Goal: Obtain resource: Download file/media

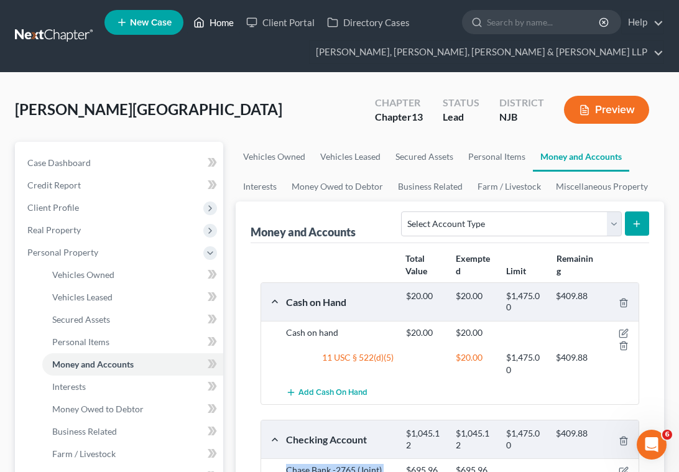
click at [215, 23] on link "Home" at bounding box center [213, 22] width 53 height 22
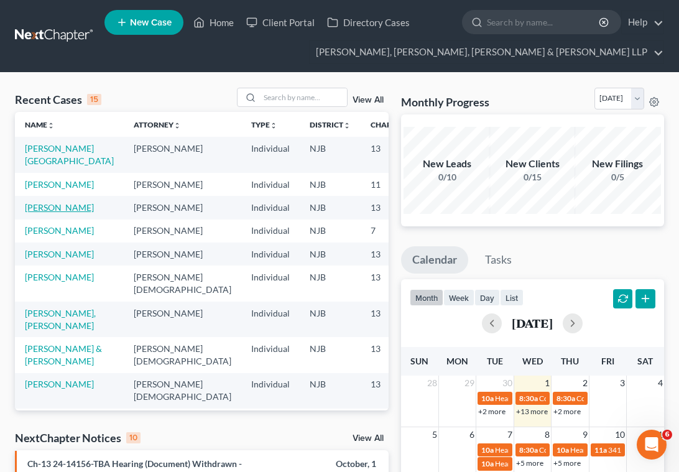
click at [39, 213] on link "[PERSON_NAME]" at bounding box center [59, 207] width 69 height 11
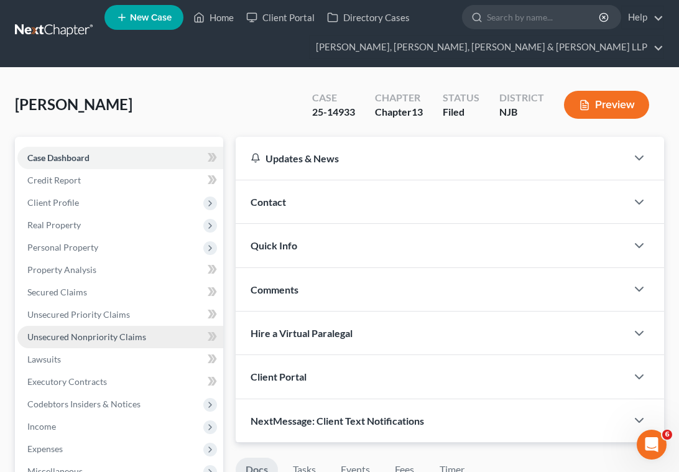
scroll to position [311, 0]
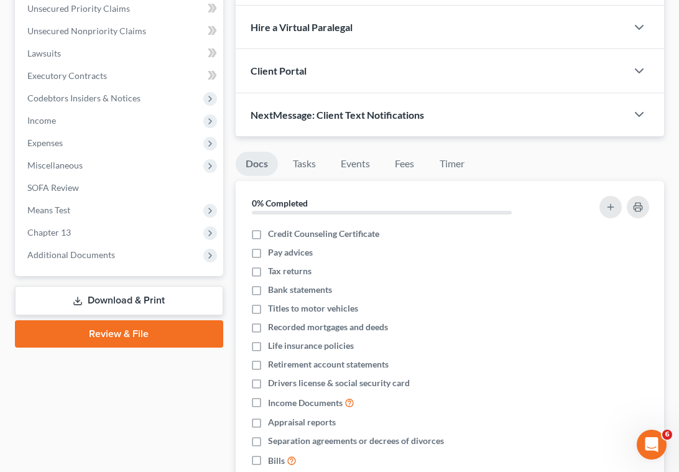
click at [112, 304] on link "Download & Print" at bounding box center [119, 300] width 208 height 29
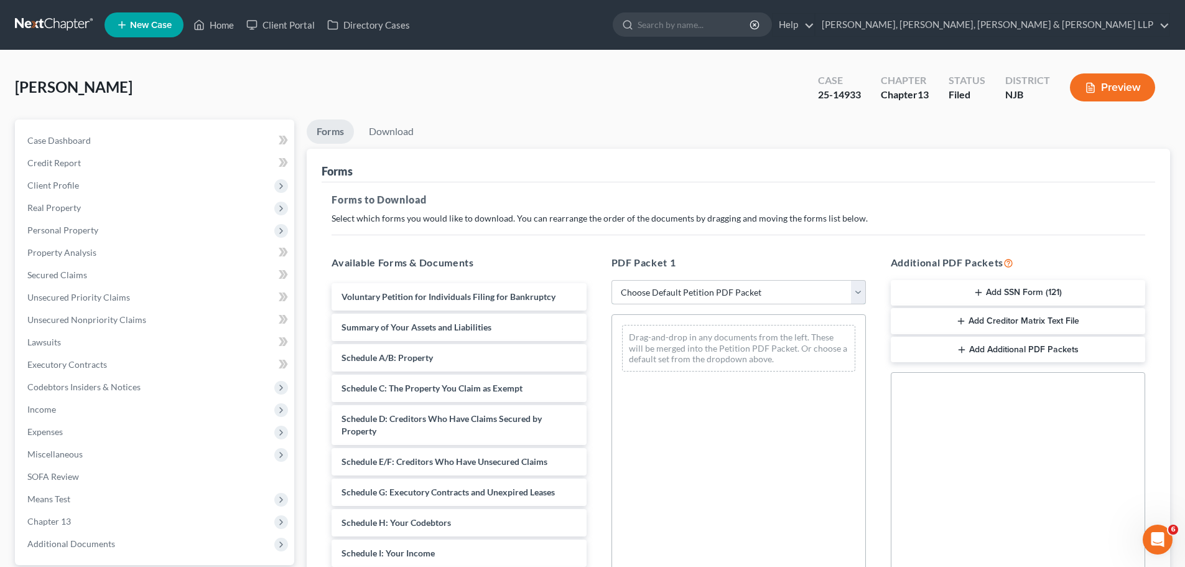
click at [671, 291] on select "Choose Default Petition PDF Packet Complete Bankruptcy Petition (all forms and …" at bounding box center [739, 292] width 254 height 25
select select "2"
click at [612, 280] on select "Choose Default Petition PDF Packet Complete Bankruptcy Petition (all forms and …" at bounding box center [739, 292] width 254 height 25
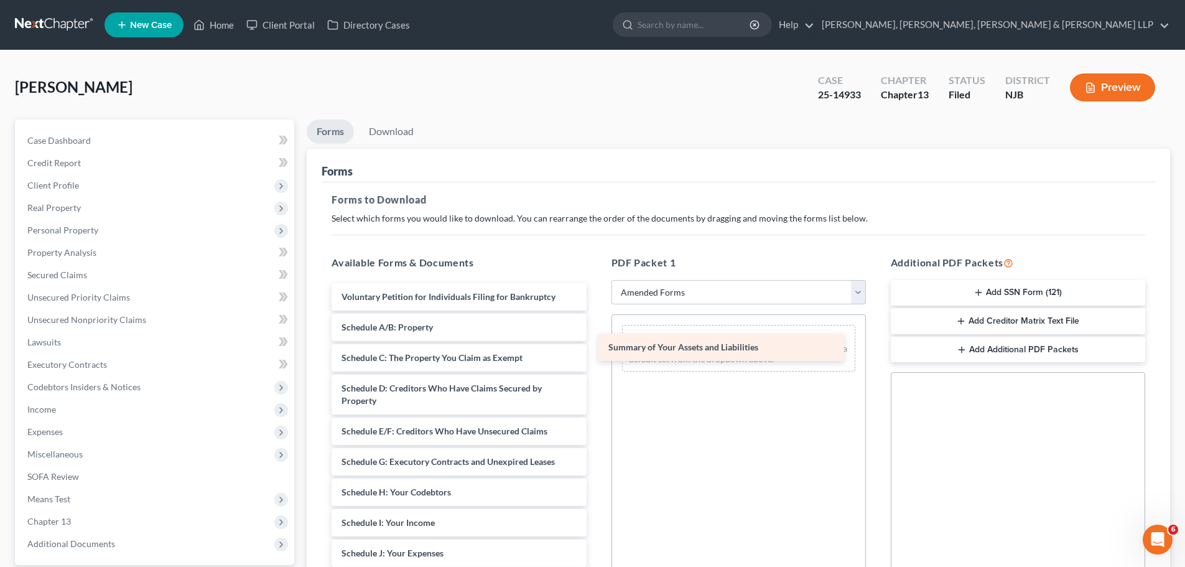
drag, startPoint x: 375, startPoint y: 322, endPoint x: 651, endPoint y: 337, distance: 276.6
click at [596, 337] on div "Summary of Your Assets and Liabilities Voluntary Petition for Individuals Filin…" at bounding box center [459, 559] width 274 height 552
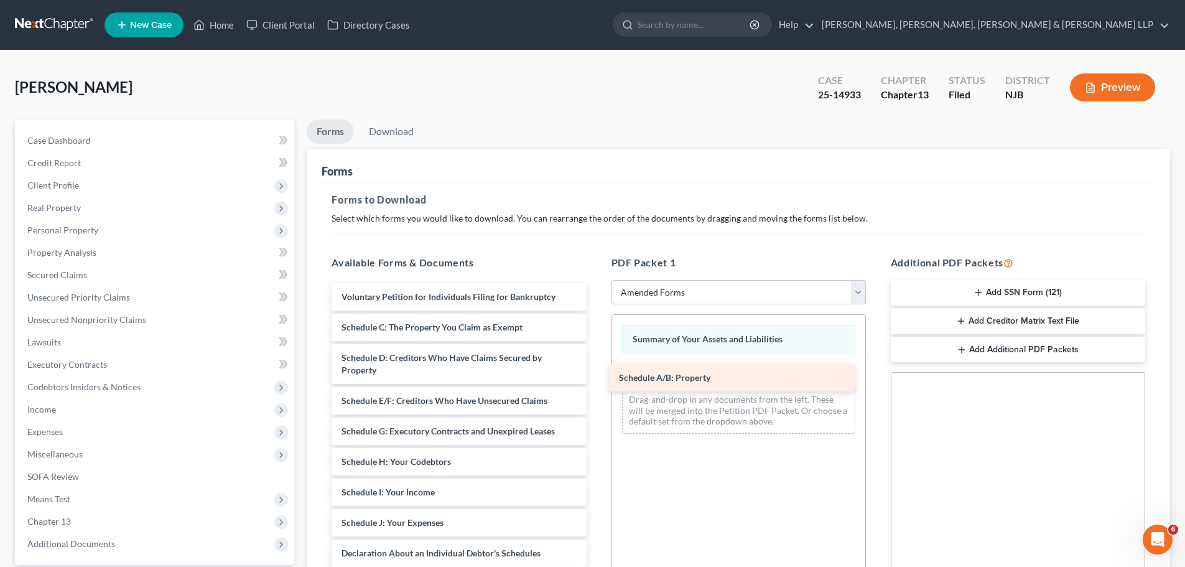
drag, startPoint x: 409, startPoint y: 328, endPoint x: 687, endPoint y: 378, distance: 281.9
click at [596, 378] on div "Schedule A/B: Property Voluntary Petition for Individuals Filing for Bankruptcy…" at bounding box center [459, 544] width 274 height 522
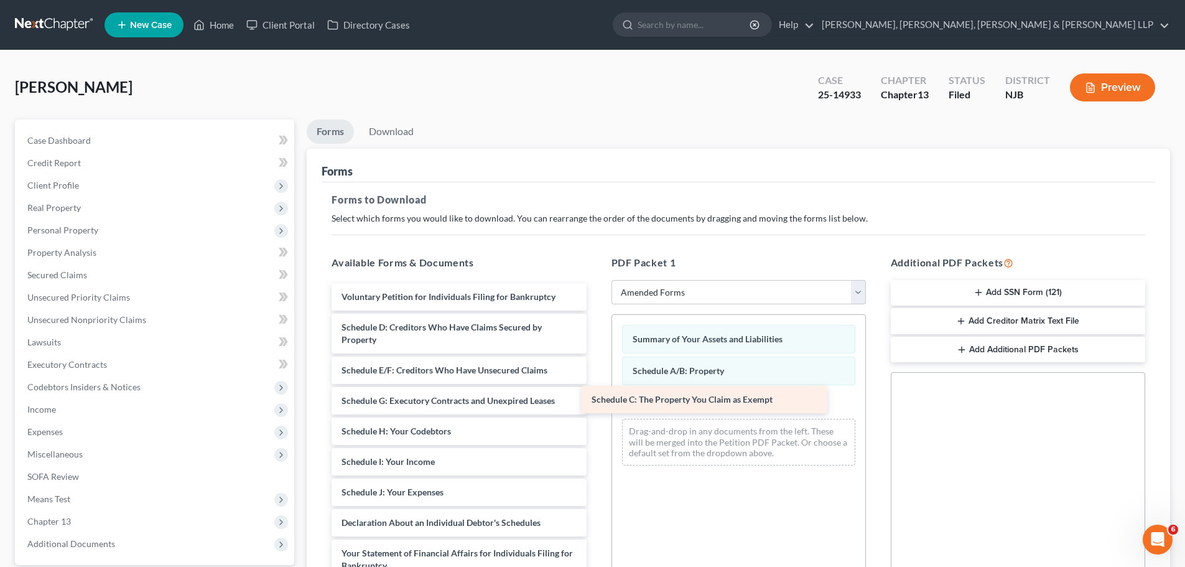
drag, startPoint x: 447, startPoint y: 329, endPoint x: 705, endPoint y: 399, distance: 268.0
click at [596, 399] on div "Schedule C: The Property You Claim as Exempt Voluntary Petition for Individuals…" at bounding box center [459, 528] width 274 height 491
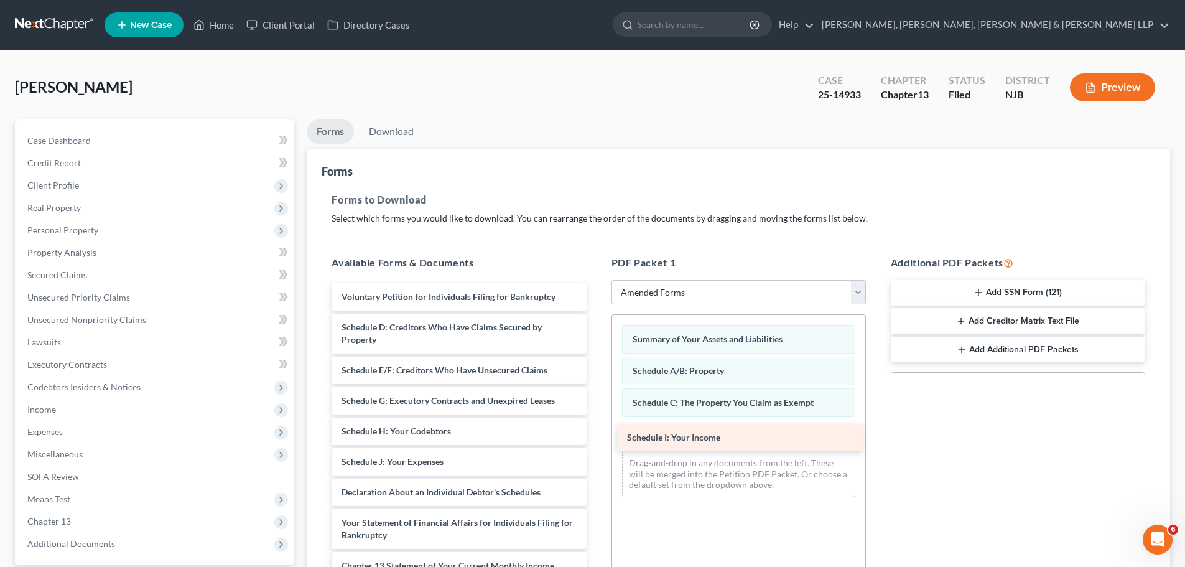
drag, startPoint x: 422, startPoint y: 459, endPoint x: 712, endPoint y: 429, distance: 292.1
click at [596, 429] on div "Schedule I: Your Income Voluntary Petition for Individuals Filing for Bankruptc…" at bounding box center [459, 513] width 274 height 461
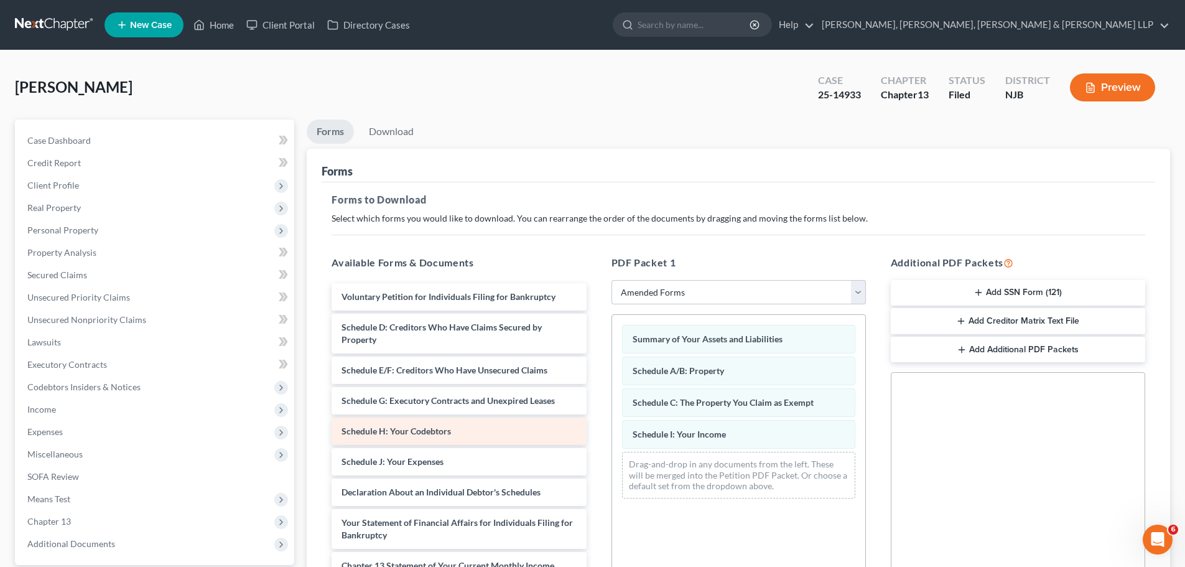
click at [439, 434] on span "Schedule H: Your Codebtors" at bounding box center [396, 431] width 109 height 11
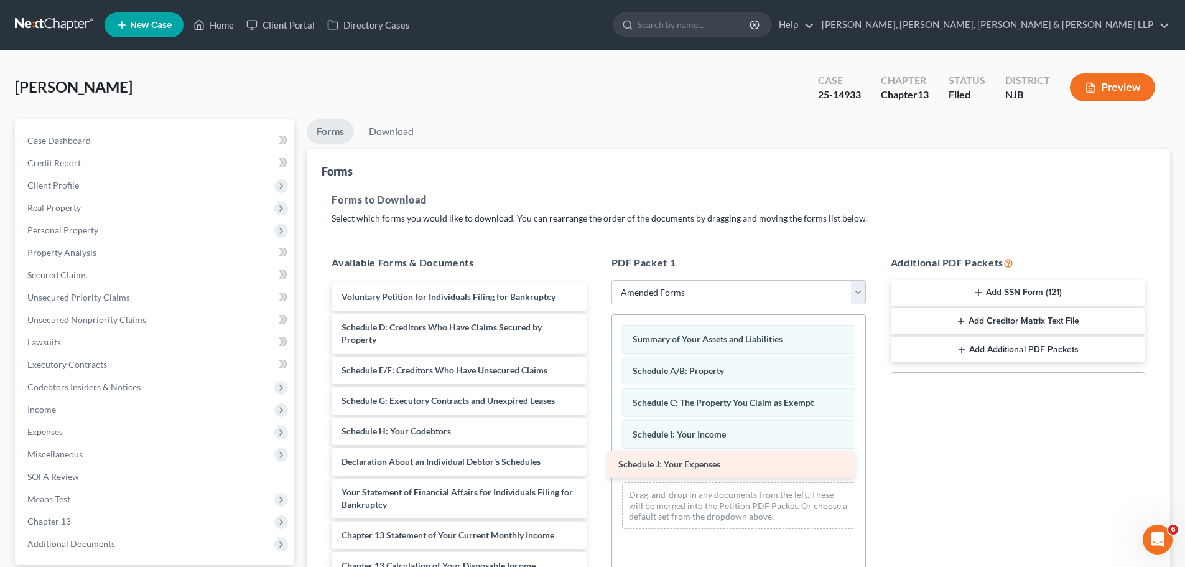
drag, startPoint x: 421, startPoint y: 462, endPoint x: 697, endPoint y: 465, distance: 276.9
click at [596, 465] on div "Schedule J: Your Expenses Voluntary Petition for Individuals Filing for Bankrup…" at bounding box center [459, 498] width 274 height 431
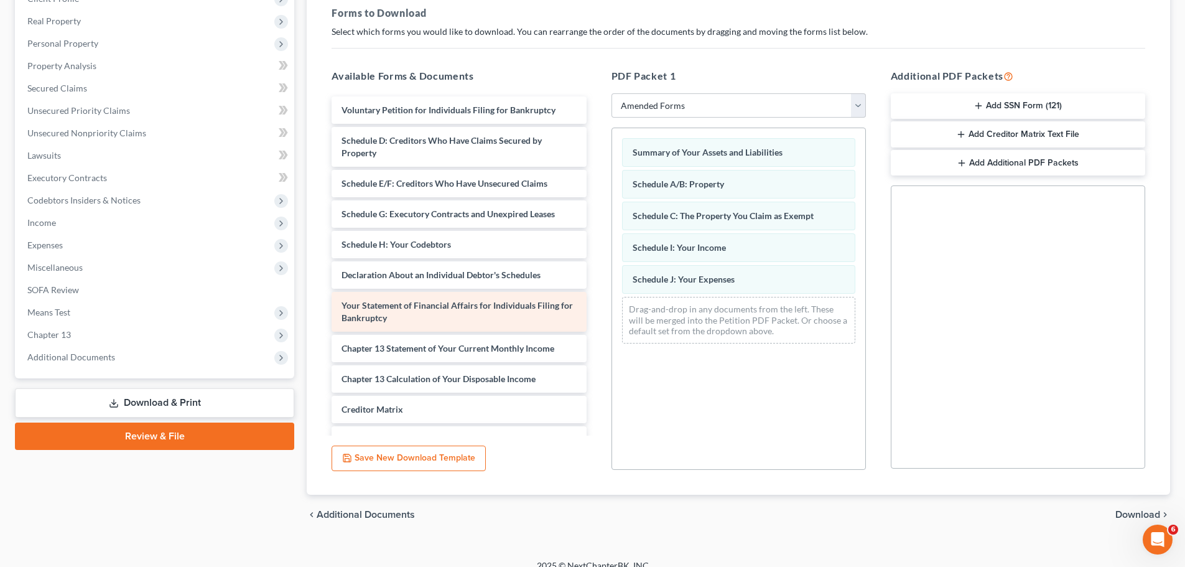
scroll to position [62, 0]
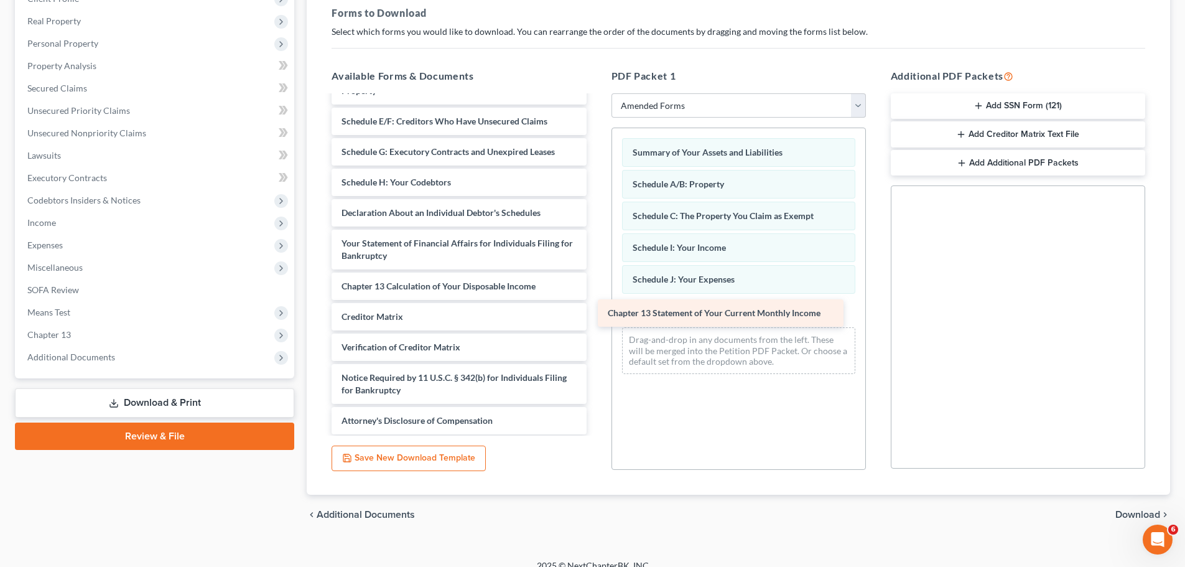
drag, startPoint x: 451, startPoint y: 288, endPoint x: 720, endPoint y: 310, distance: 270.3
click at [596, 310] on div "Chapter 13 Statement of Your Current Monthly Income Voluntary Petition for Indi…" at bounding box center [459, 234] width 274 height 400
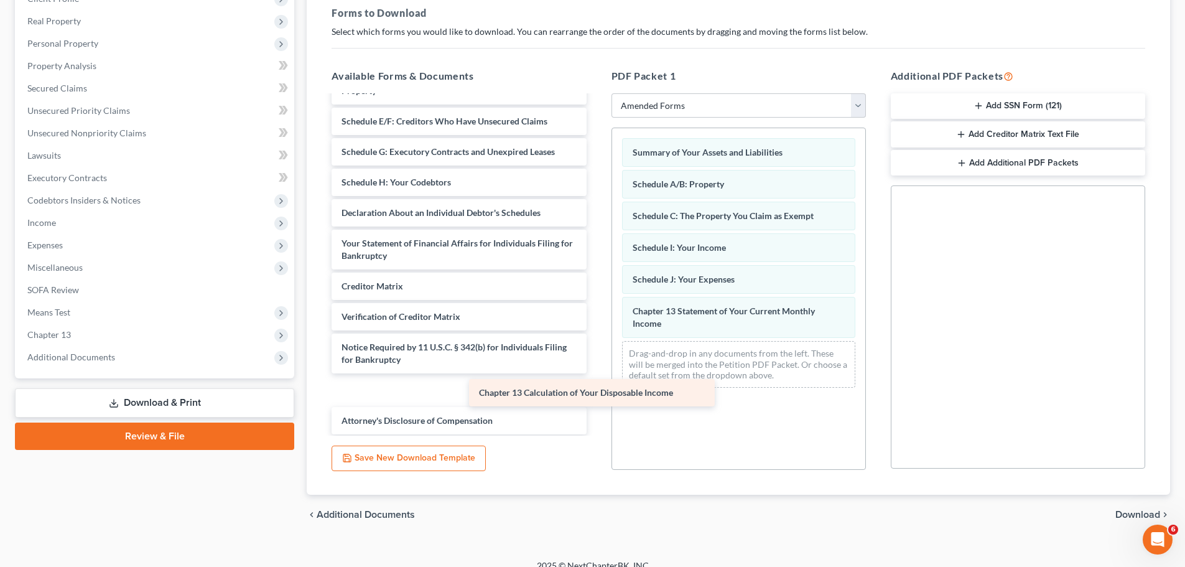
scroll to position [34, 0]
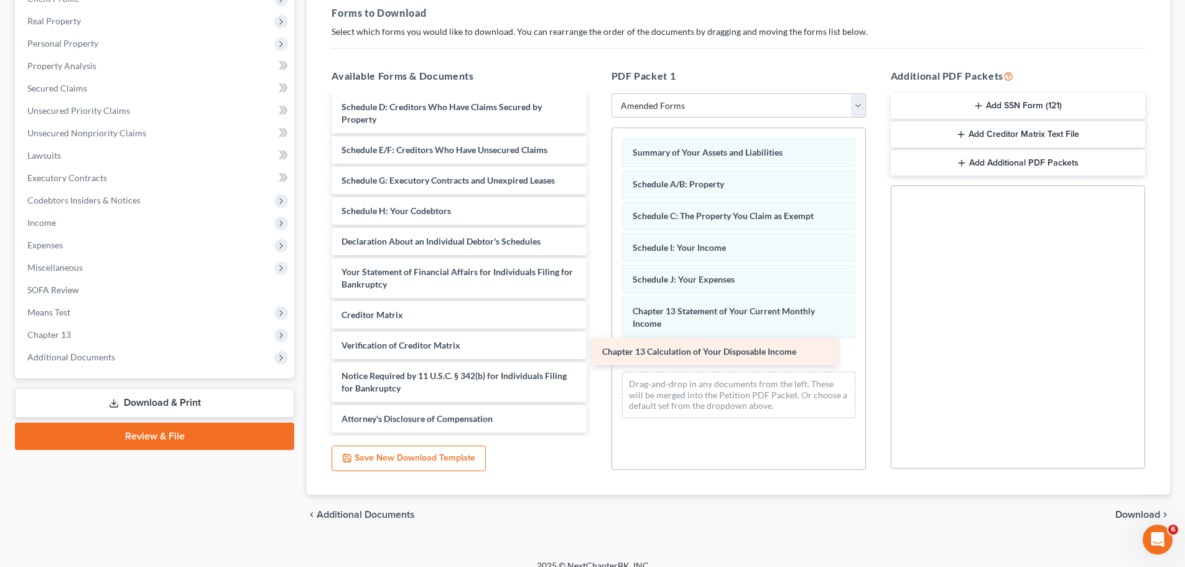
drag, startPoint x: 468, startPoint y: 287, endPoint x: 730, endPoint y: 351, distance: 269.0
click at [596, 351] on div "Chapter 13 Calculation of Your Disposable Income Voluntary Petition for Individ…" at bounding box center [459, 248] width 274 height 370
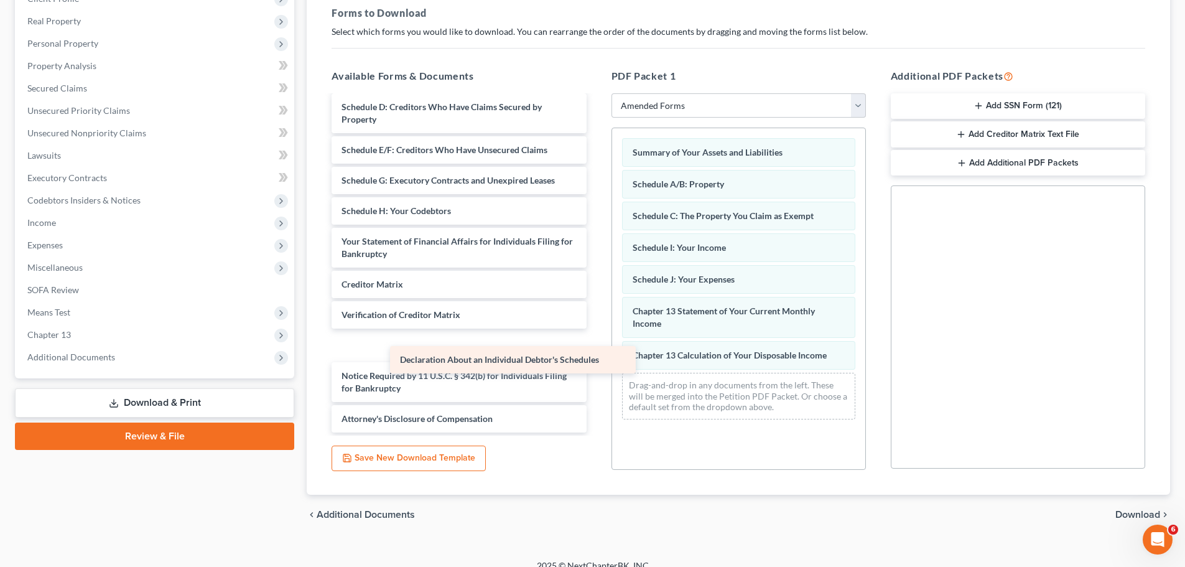
scroll to position [3, 0]
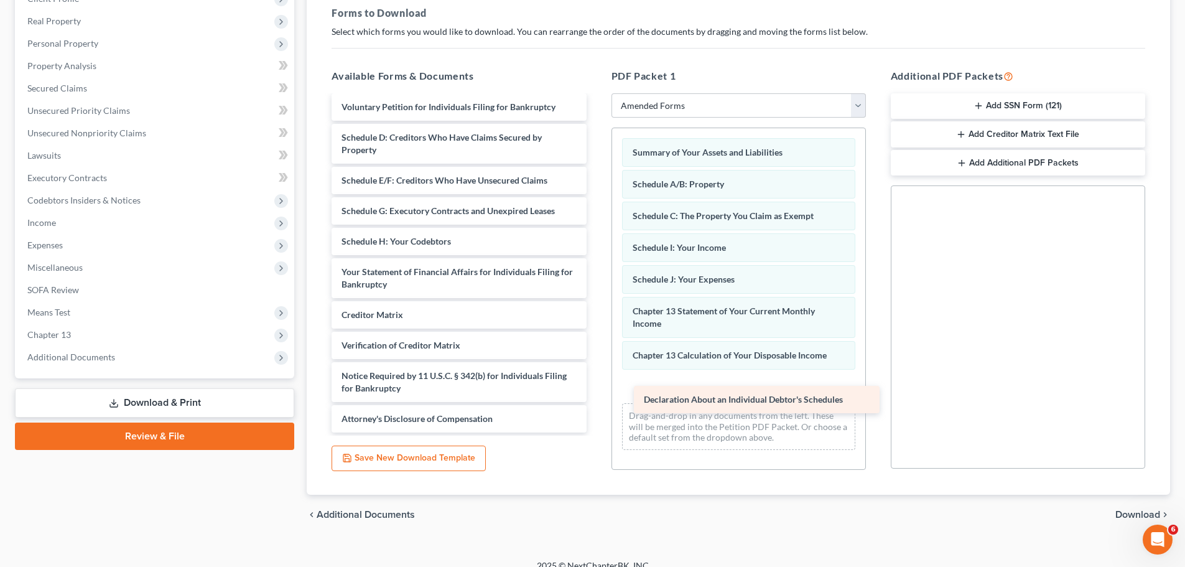
drag, startPoint x: 434, startPoint y: 241, endPoint x: 736, endPoint y: 396, distance: 339.4
click at [596, 396] on div "Declaration About an Individual Debtor's Schedules Voluntary Petition for Indiv…" at bounding box center [459, 262] width 274 height 339
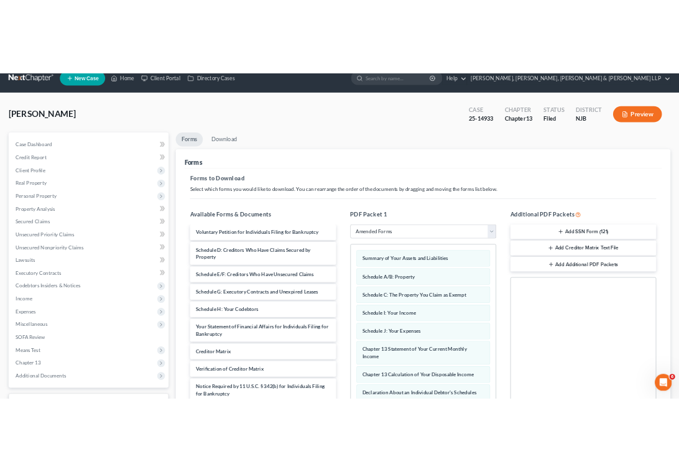
scroll to position [0, 0]
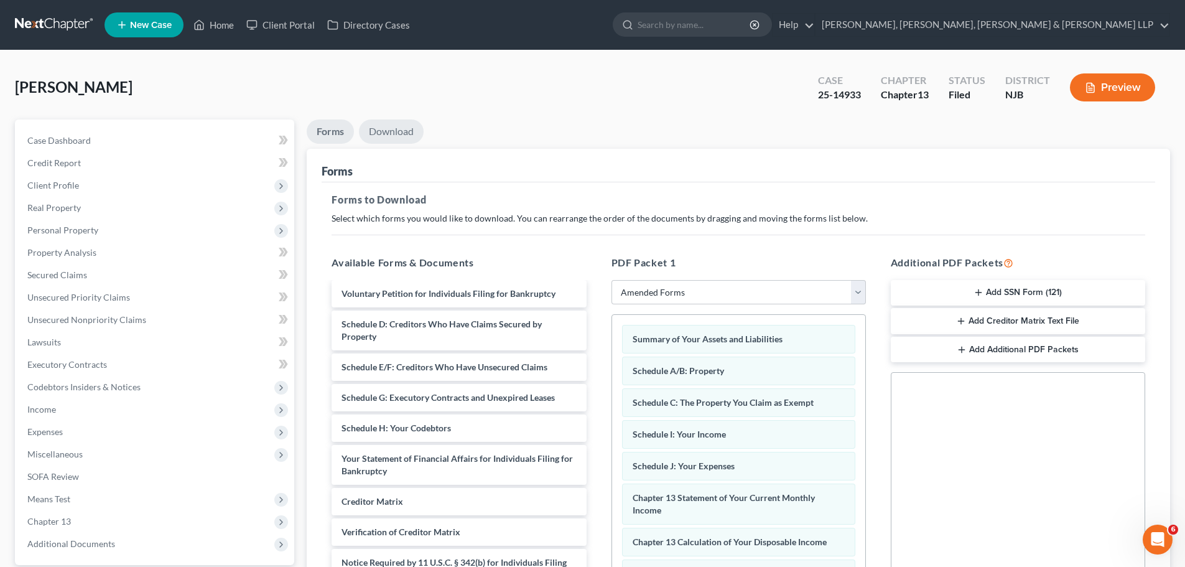
click at [394, 137] on link "Download" at bounding box center [391, 131] width 65 height 24
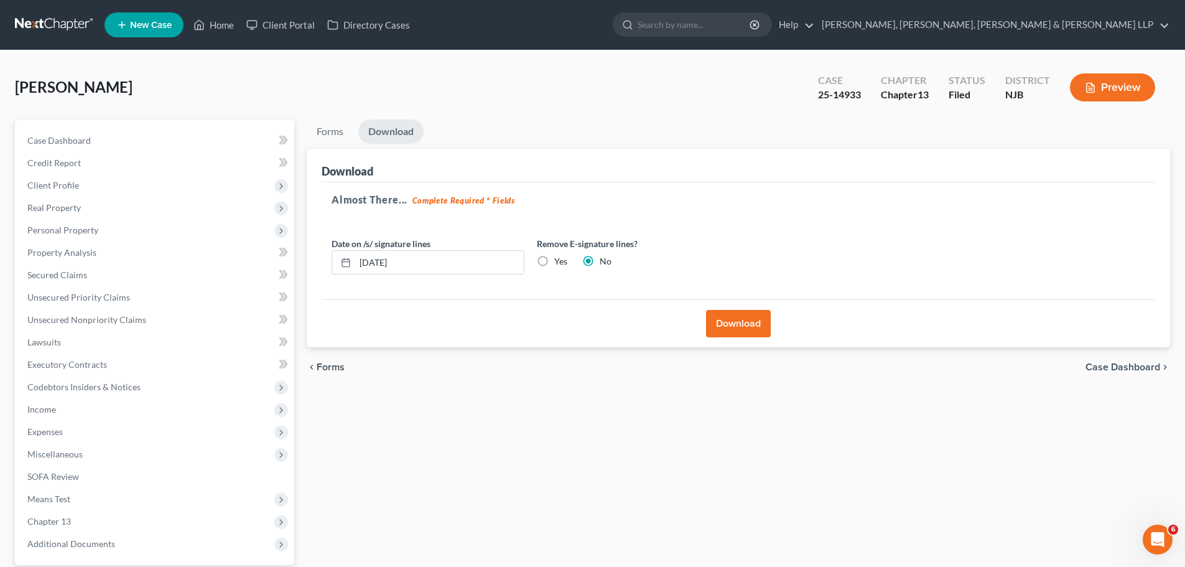
click at [679, 326] on button "Download" at bounding box center [738, 323] width 65 height 27
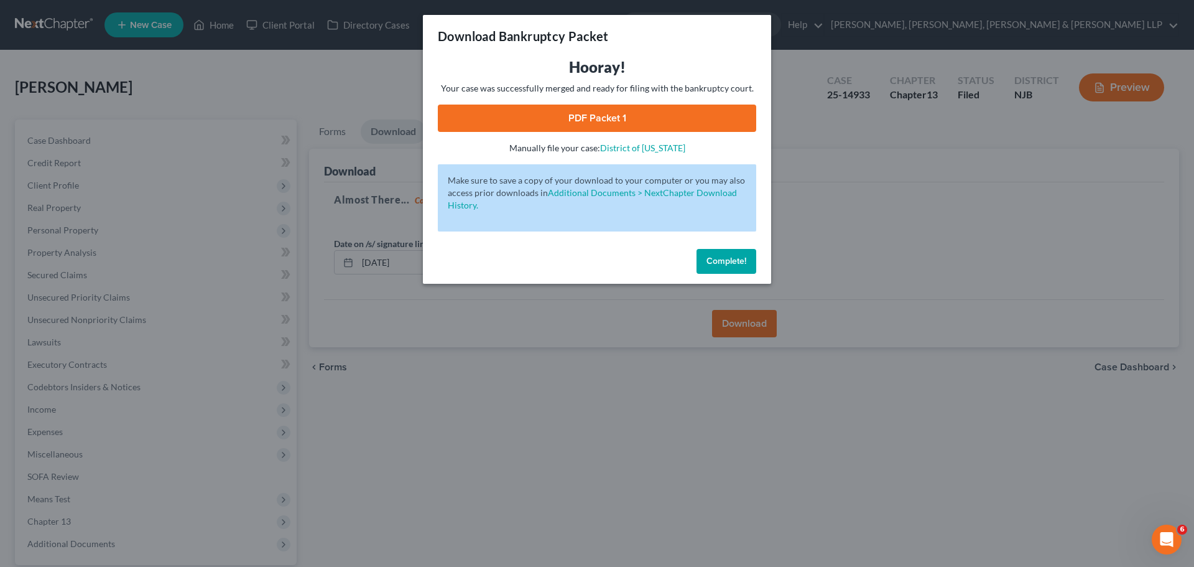
click at [478, 119] on link "PDF Packet 1" at bounding box center [597, 118] width 319 height 27
click at [679, 262] on span "Complete!" at bounding box center [727, 261] width 40 height 11
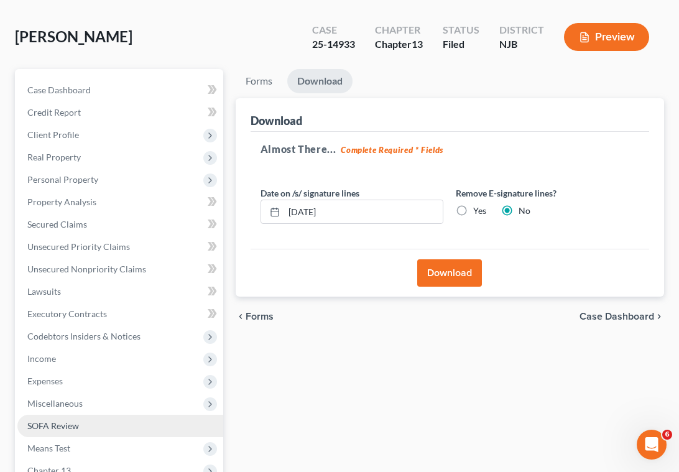
scroll to position [187, 0]
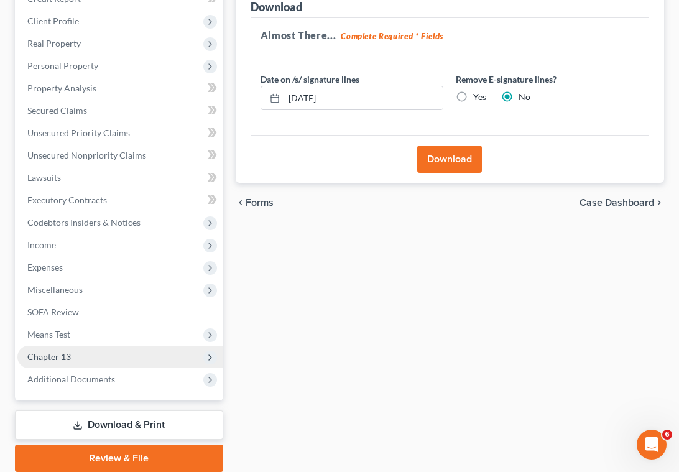
click at [65, 357] on span "Chapter 13" at bounding box center [49, 356] width 44 height 11
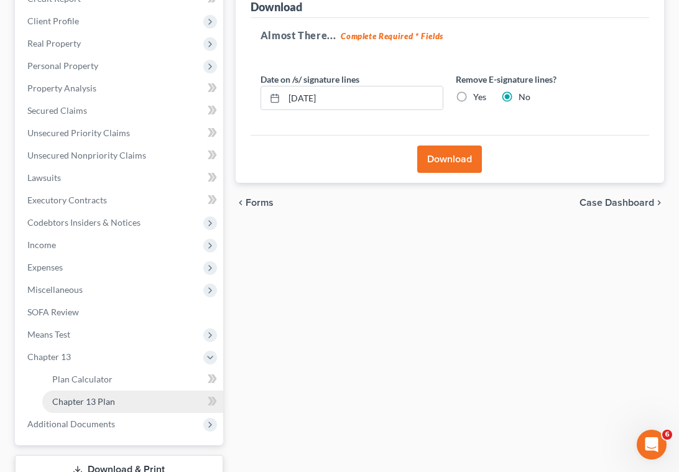
click at [75, 401] on span "Chapter 13 Plan" at bounding box center [83, 401] width 63 height 11
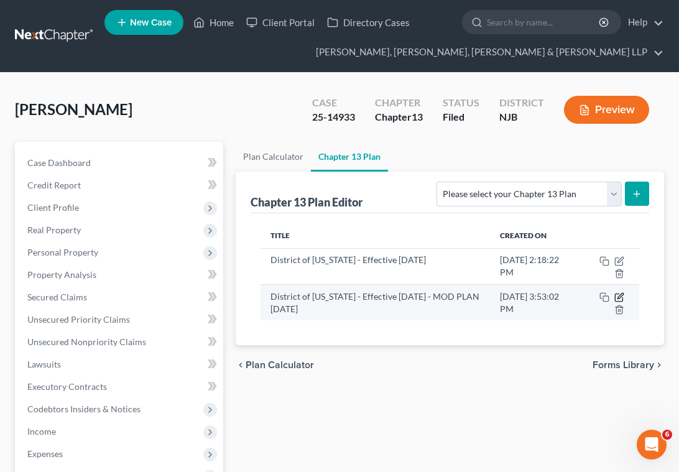
click at [618, 293] on icon "button" at bounding box center [620, 297] width 10 height 10
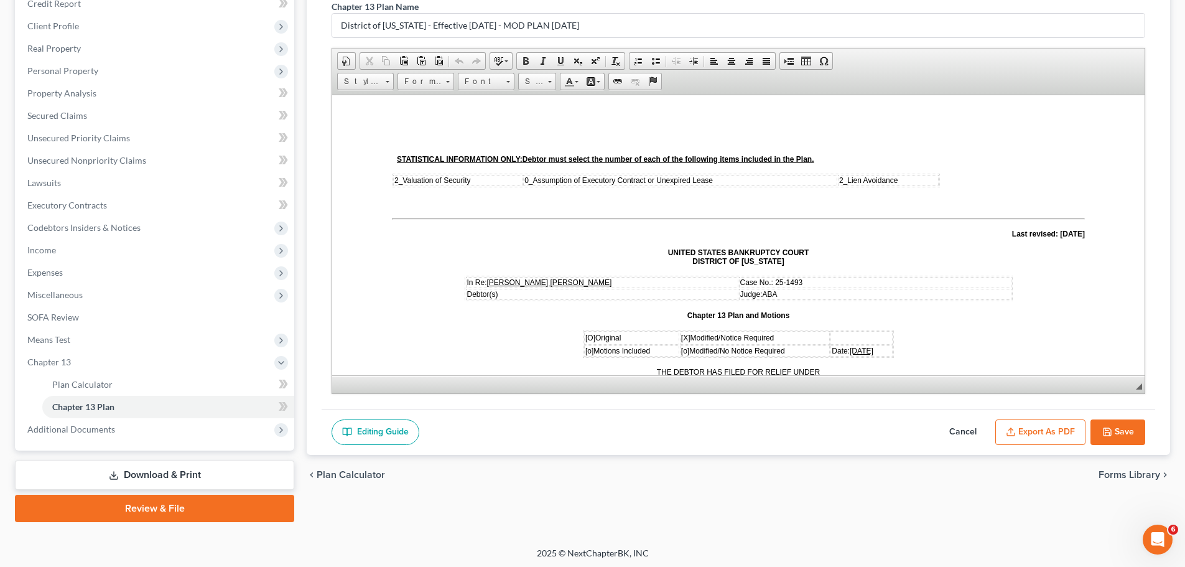
scroll to position [162, 0]
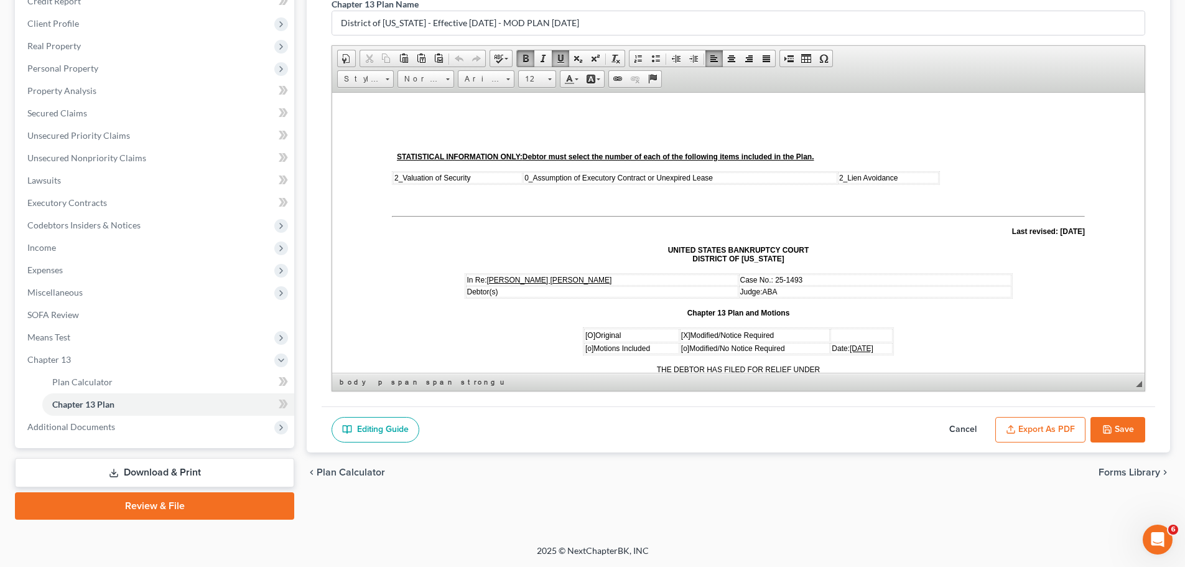
drag, startPoint x: 587, startPoint y: 332, endPoint x: 614, endPoint y: 339, distance: 28.4
click at [592, 334] on span "[O] Original" at bounding box center [602, 334] width 35 height 9
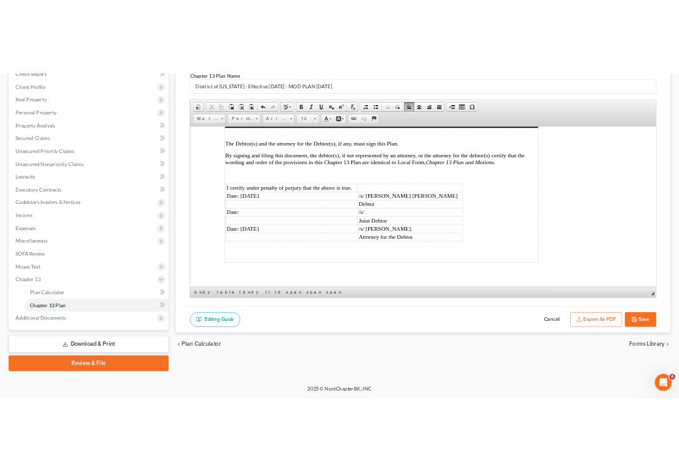
scroll to position [3452, 0]
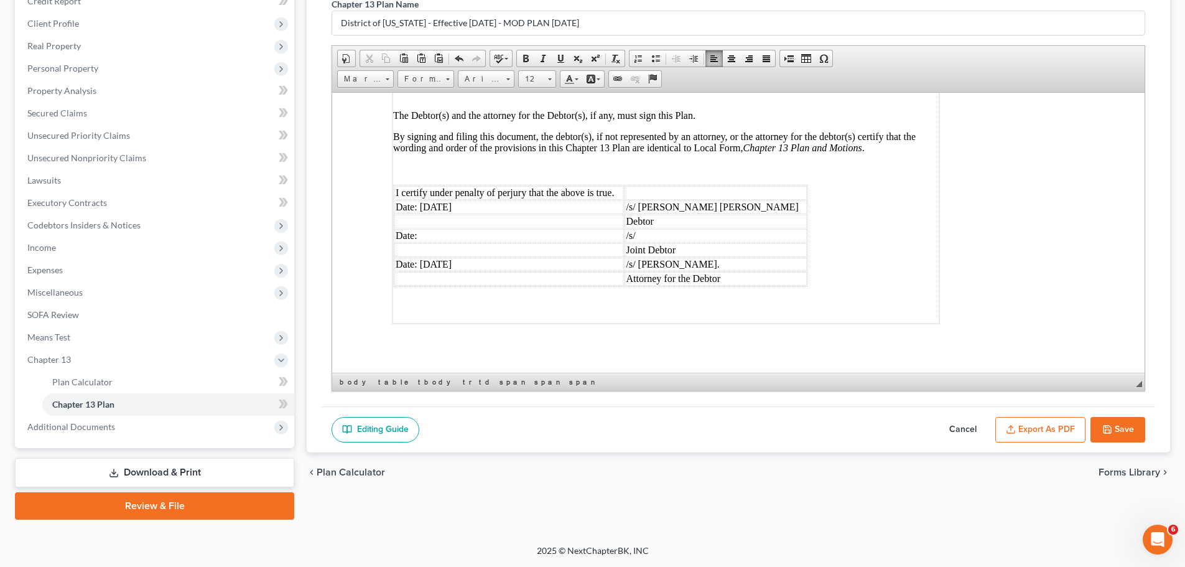
click at [679, 432] on button "Export as PDF" at bounding box center [1040, 430] width 90 height 26
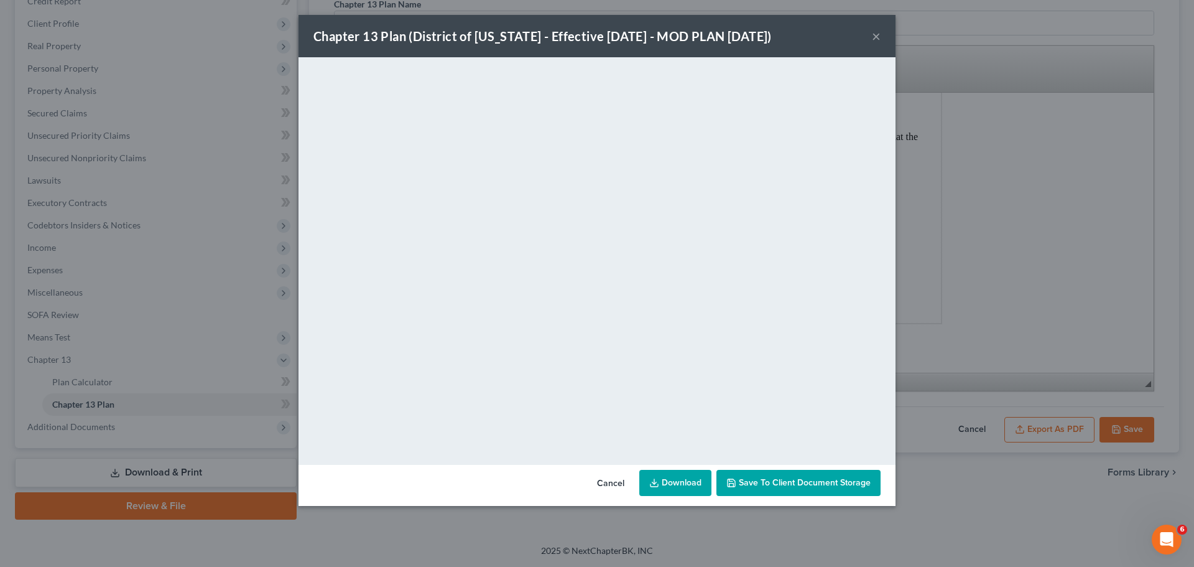
click at [603, 472] on button "Cancel" at bounding box center [610, 483] width 47 height 25
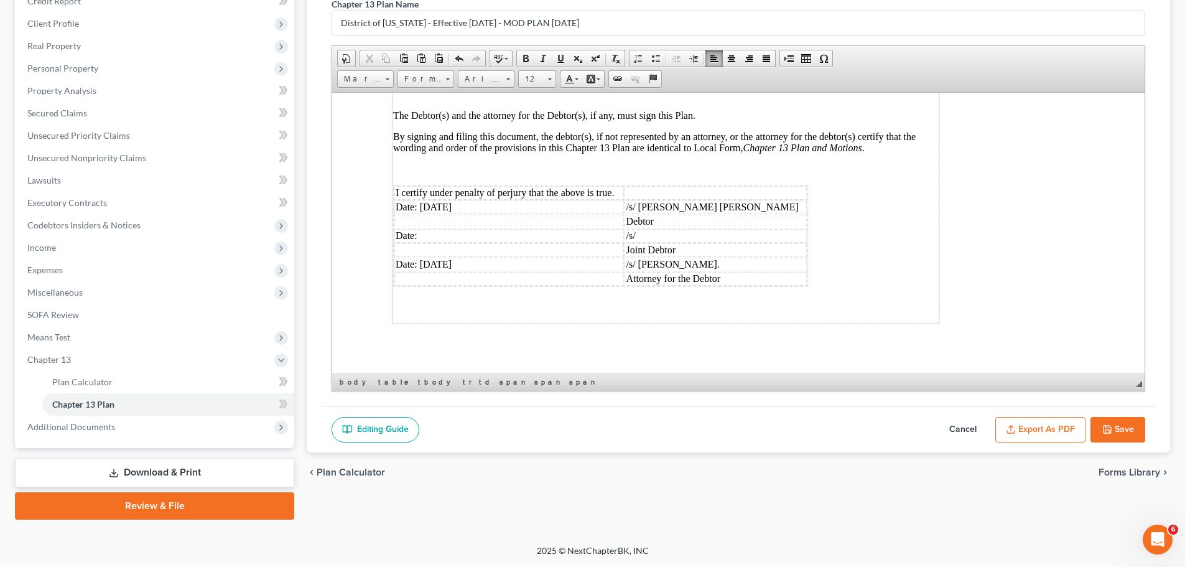
click at [679, 434] on button "Save" at bounding box center [1118, 430] width 55 height 26
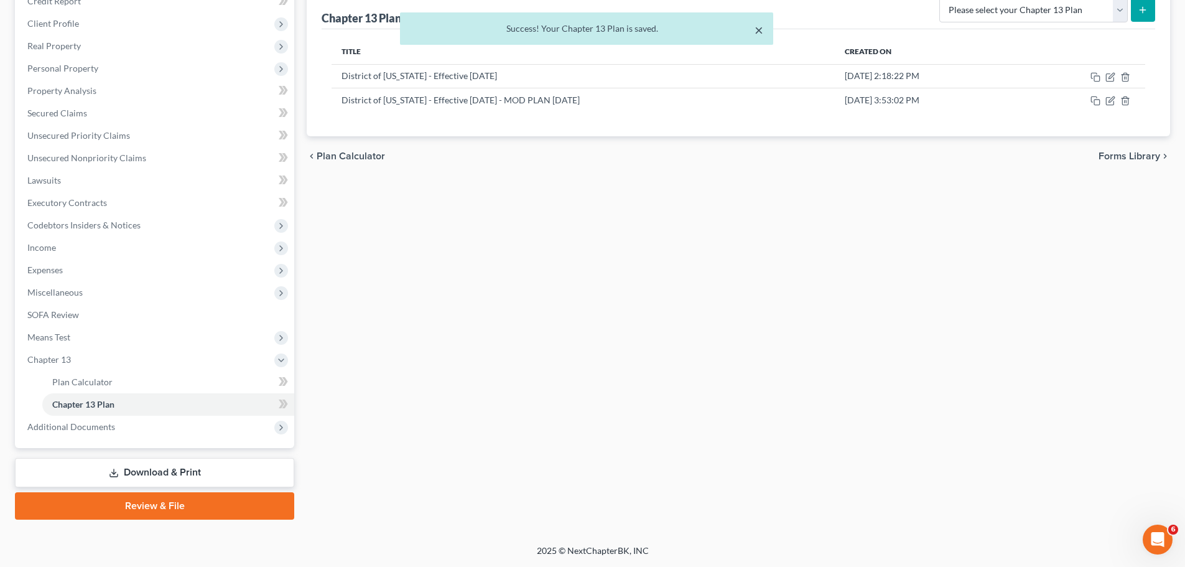
click at [679, 30] on button "×" at bounding box center [759, 29] width 9 height 15
